Goal: Task Accomplishment & Management: Use online tool/utility

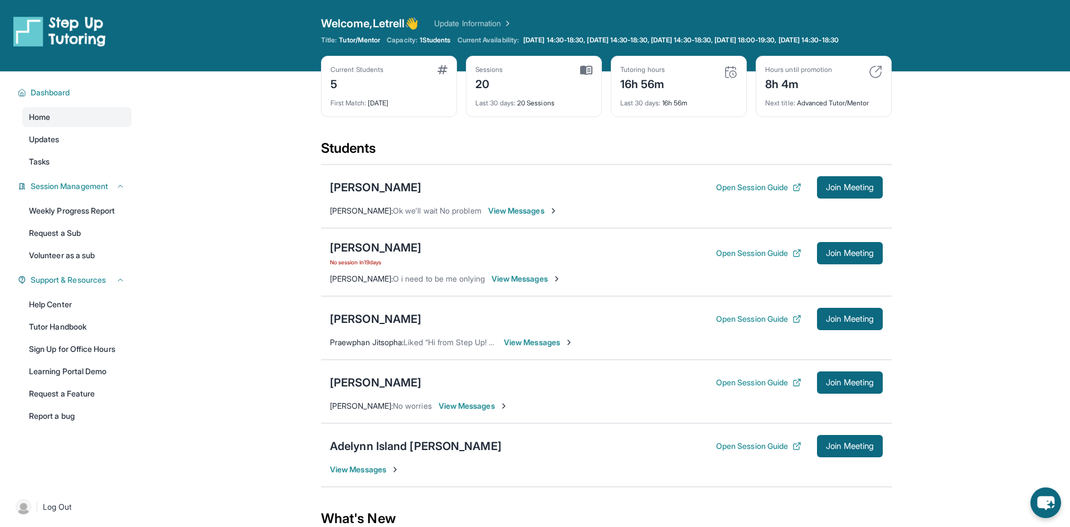
click at [850, 379] on div "Tanisha Savin Open Session Guide Join Meeting Anusree Krishnanunni : No worries…" at bounding box center [606, 392] width 571 height 64
click at [850, 384] on button "Join Meeting" at bounding box center [850, 382] width 66 height 22
click at [374, 390] on div "[PERSON_NAME]" at bounding box center [375, 383] width 91 height 16
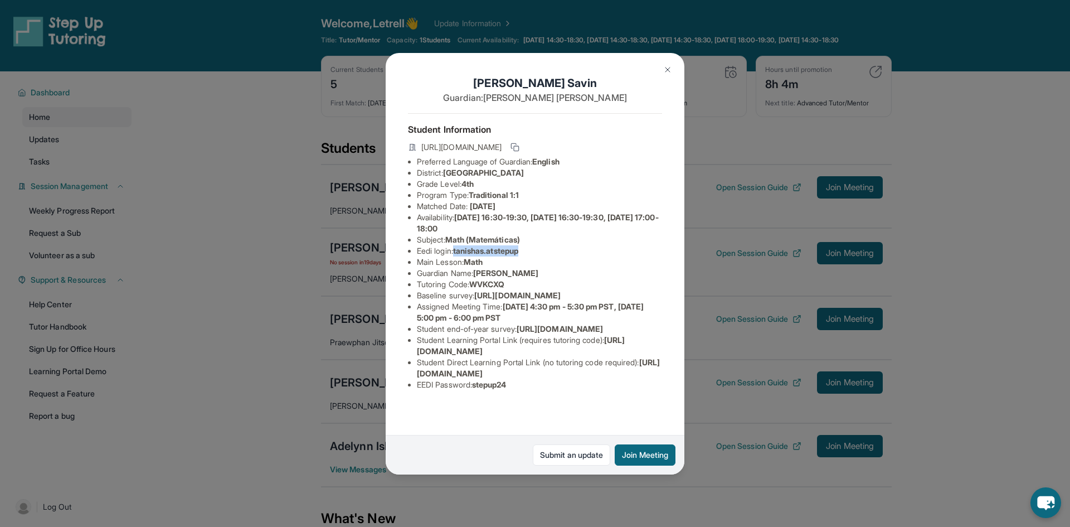
drag, startPoint x: 458, startPoint y: 250, endPoint x: 545, endPoint y: 253, distance: 86.5
click at [545, 253] on li "Eedi login : tanishas.atstepup" at bounding box center [539, 250] width 245 height 11
copy span "tanishas.atstepup"
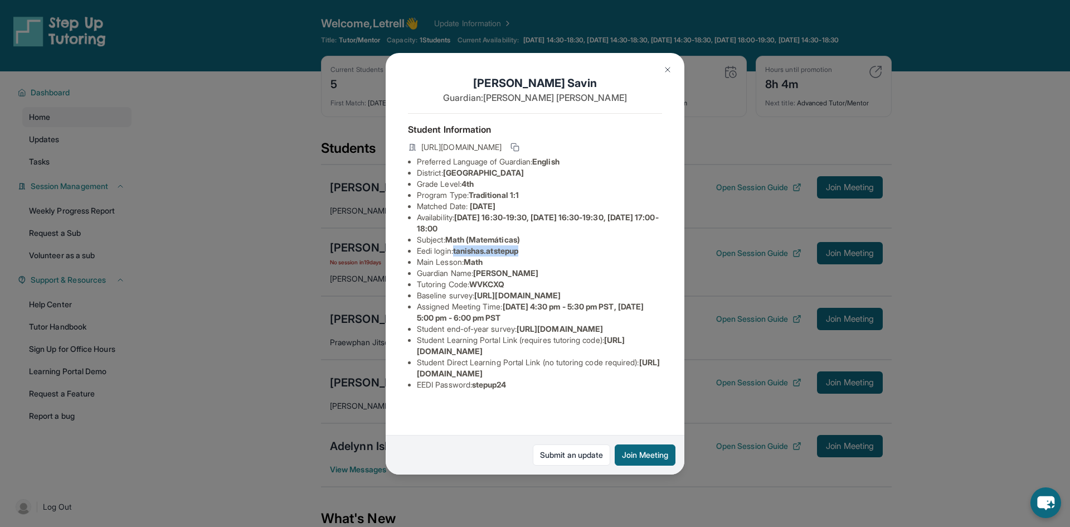
copy span "tanishas.atstepup"
